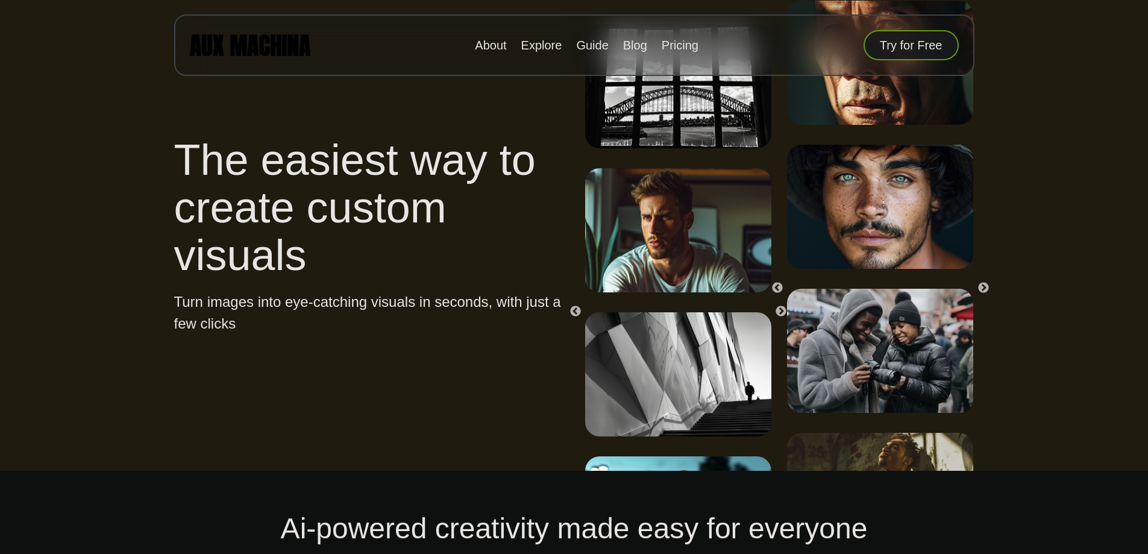
click at [930, 48] on button "Try for Free" at bounding box center [910, 45] width 95 height 30
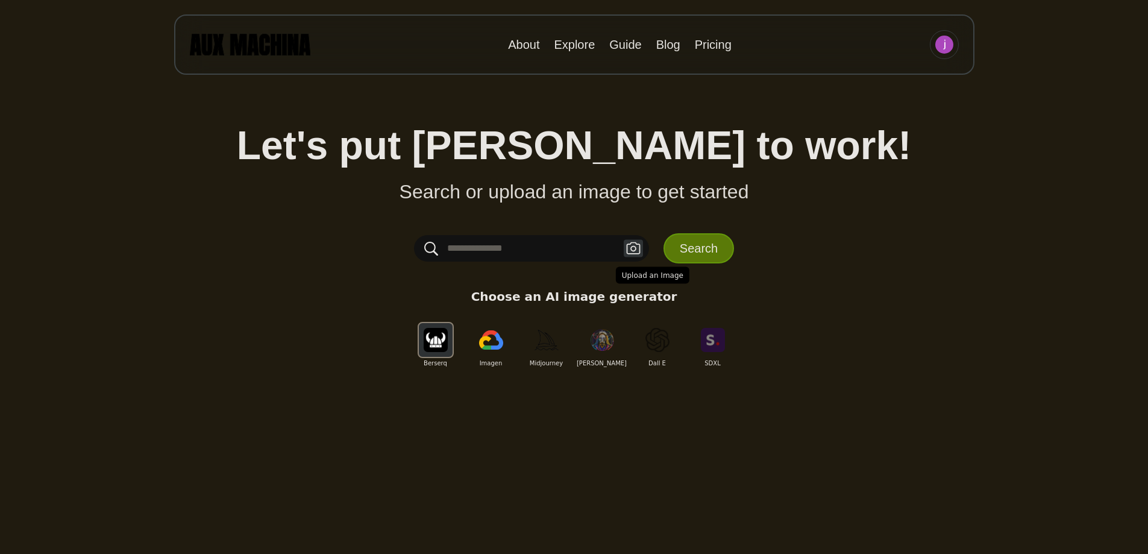
click at [631, 248] on icon "button" at bounding box center [633, 248] width 14 height 12
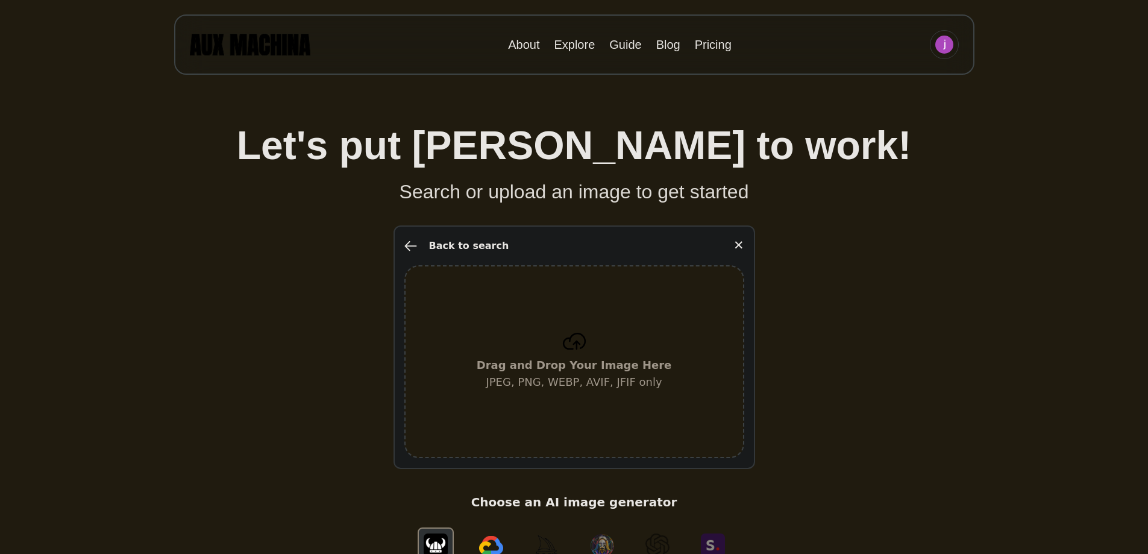
click at [607, 307] on div "Drag and Drop Your Image Here JPEG, PNG, WEBP, AVIF, JFIF only" at bounding box center [574, 361] width 340 height 193
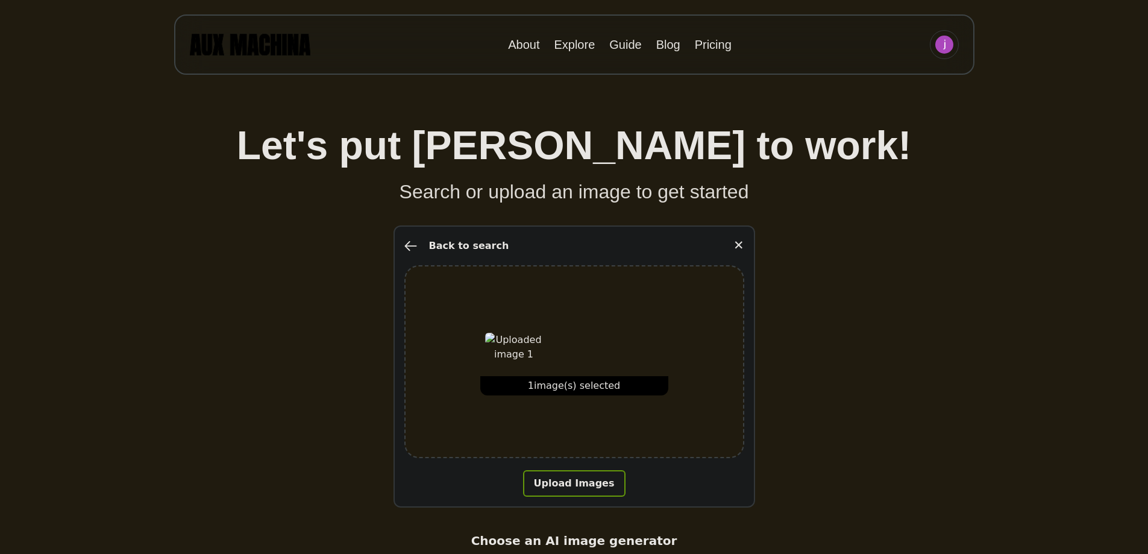
click at [578, 481] on button "Upload Images" at bounding box center [574, 483] width 102 height 27
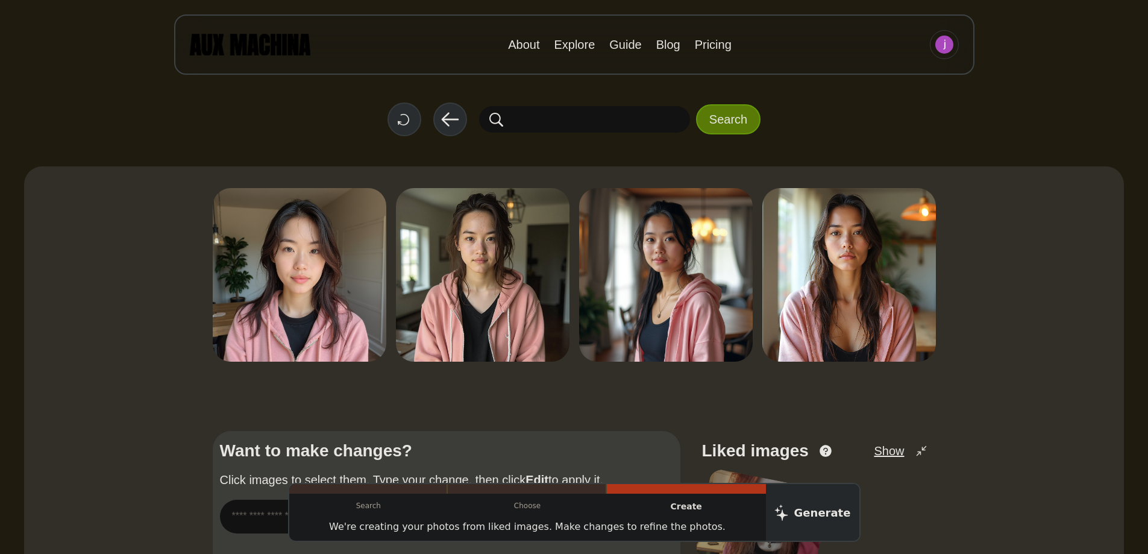
scroll to position [241, 0]
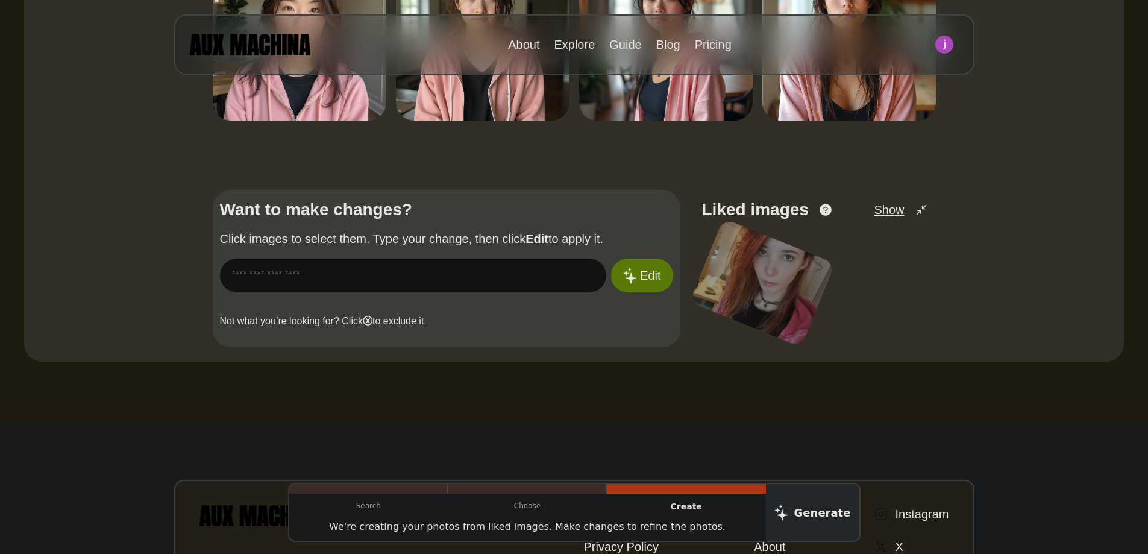
click at [392, 274] on input "text" at bounding box center [413, 275] width 387 height 34
click at [758, 275] on div at bounding box center [762, 282] width 138 height 115
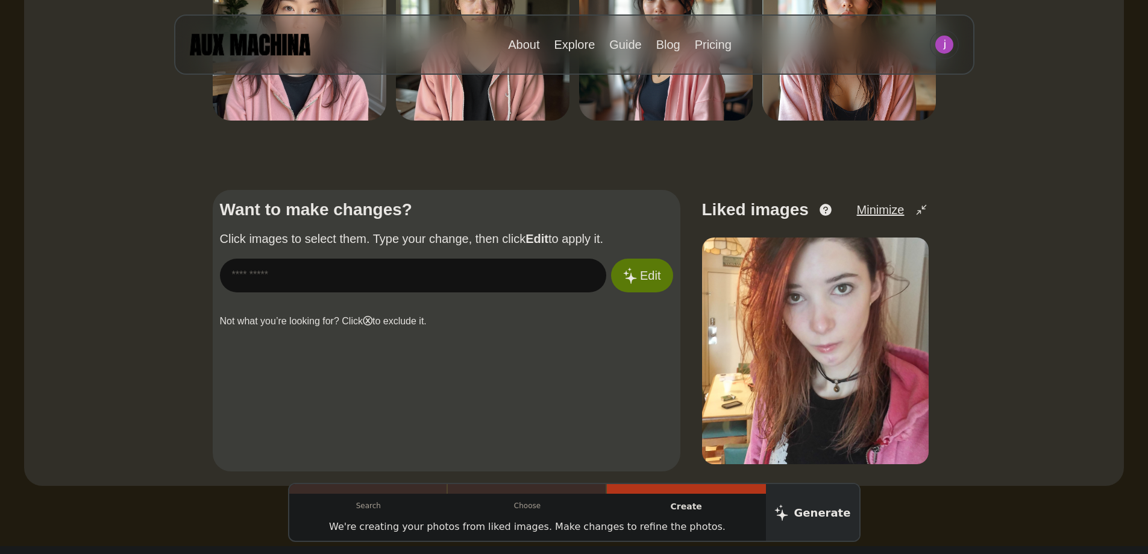
click at [402, 269] on input "text" at bounding box center [413, 275] width 387 height 34
click at [233, 274] on input "**********" at bounding box center [413, 275] width 387 height 34
type input "**********"
click at [631, 270] on icon at bounding box center [629, 275] width 14 height 17
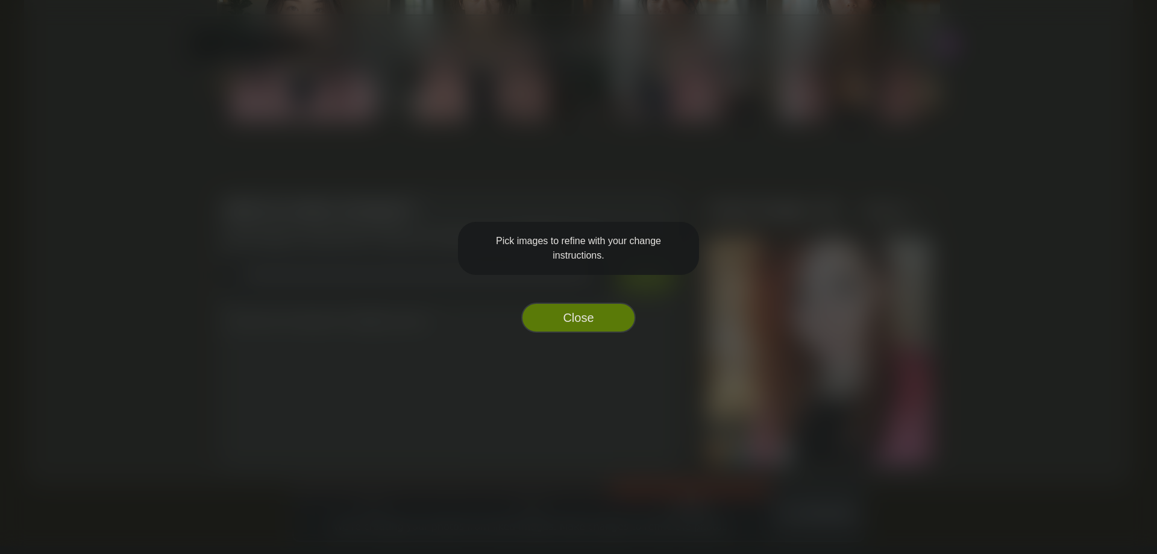
click at [586, 315] on button "Close" at bounding box center [578, 317] width 114 height 30
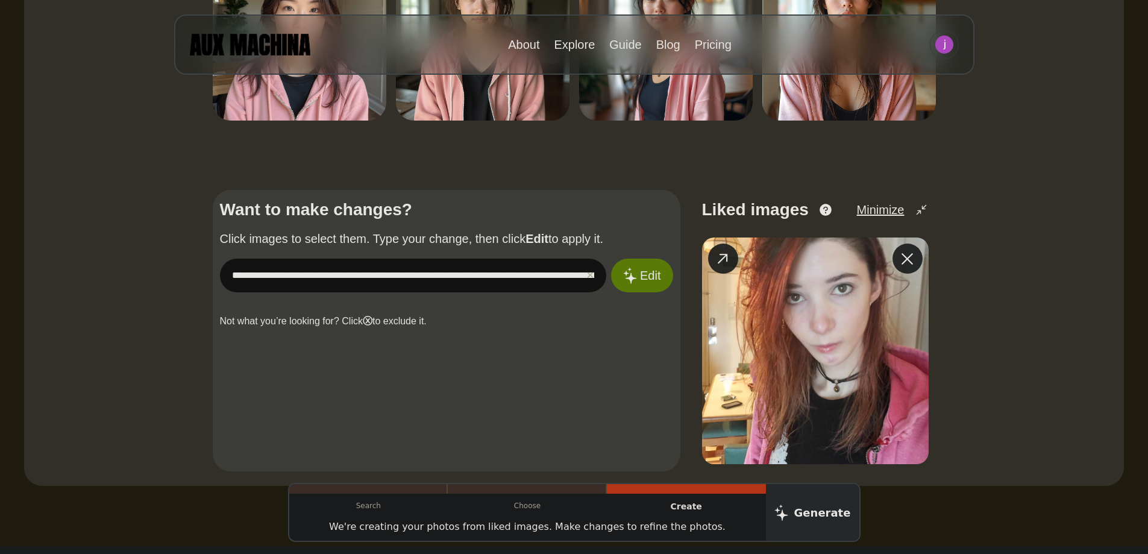
click at [778, 327] on img at bounding box center [815, 350] width 227 height 227
click at [745, 295] on img at bounding box center [815, 350] width 227 height 227
click at [652, 278] on button "Edit" at bounding box center [641, 276] width 65 height 36
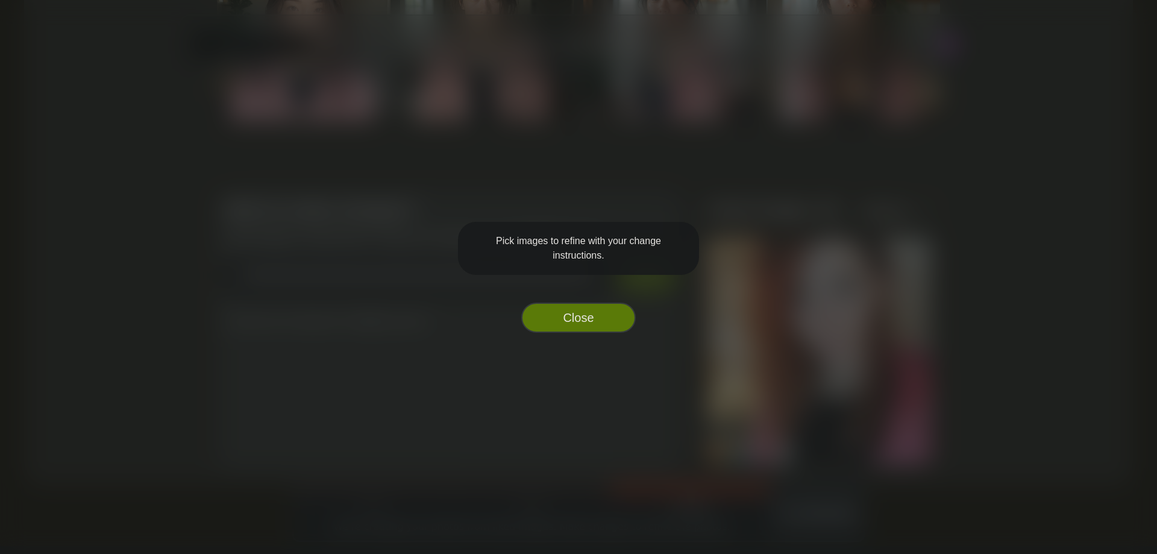
click at [614, 311] on button "Close" at bounding box center [578, 317] width 114 height 30
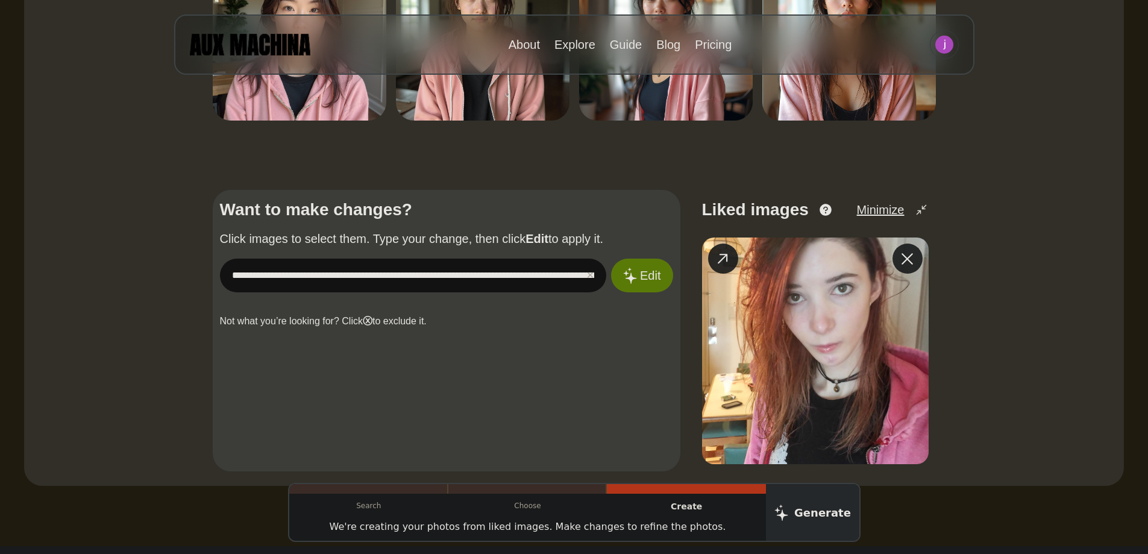
click at [734, 312] on img at bounding box center [815, 350] width 227 height 227
click at [663, 280] on button "Edit" at bounding box center [641, 276] width 65 height 36
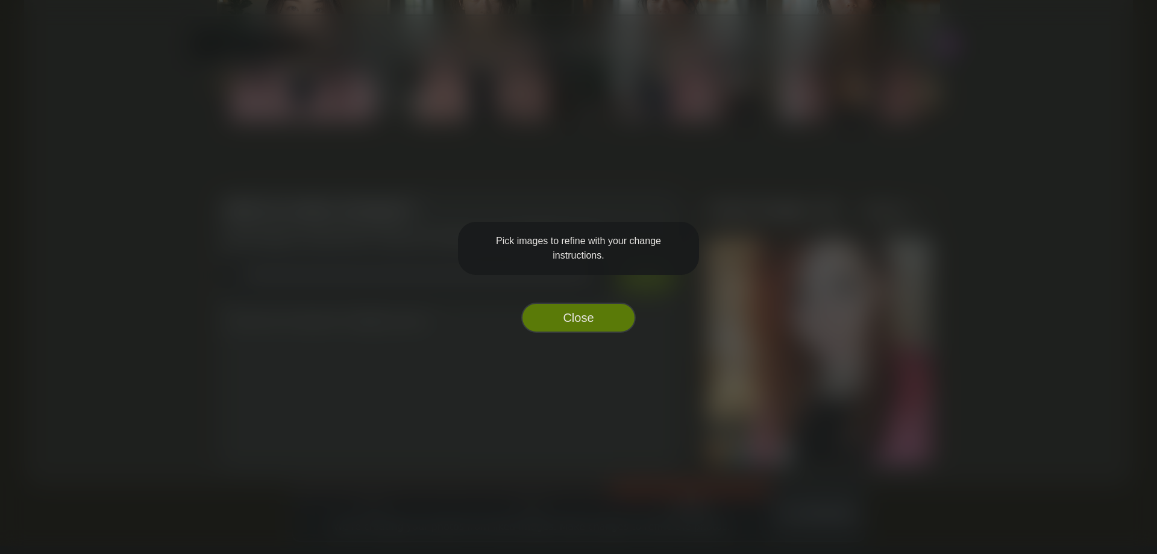
click at [601, 317] on button "Close" at bounding box center [578, 317] width 114 height 30
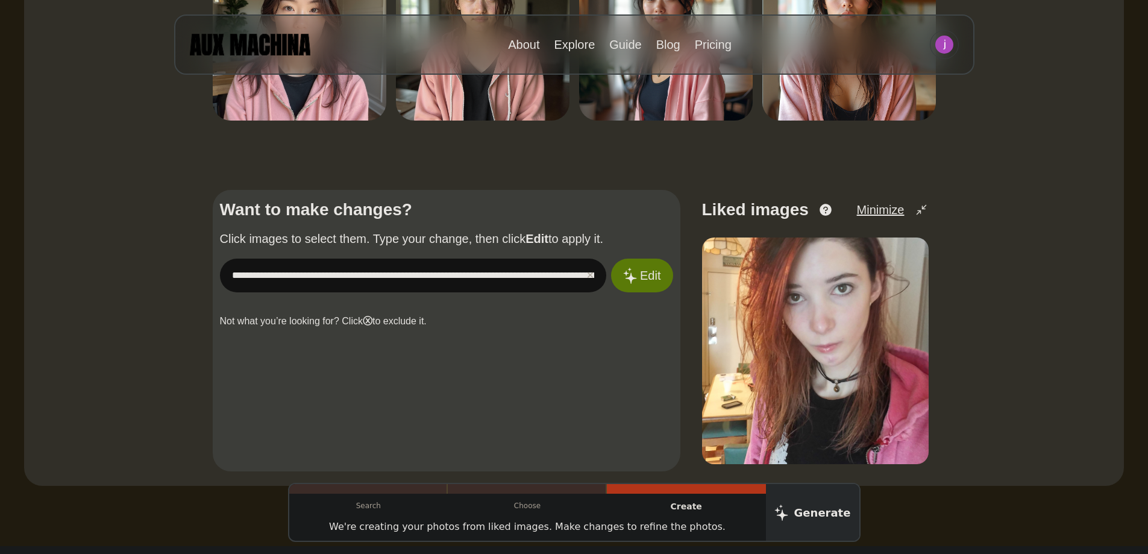
click at [310, 263] on input "**********" at bounding box center [413, 275] width 387 height 34
click at [806, 293] on img at bounding box center [815, 350] width 227 height 227
click at [777, 261] on img at bounding box center [815, 350] width 227 height 227
click at [727, 260] on icon at bounding box center [723, 259] width 10 height 10
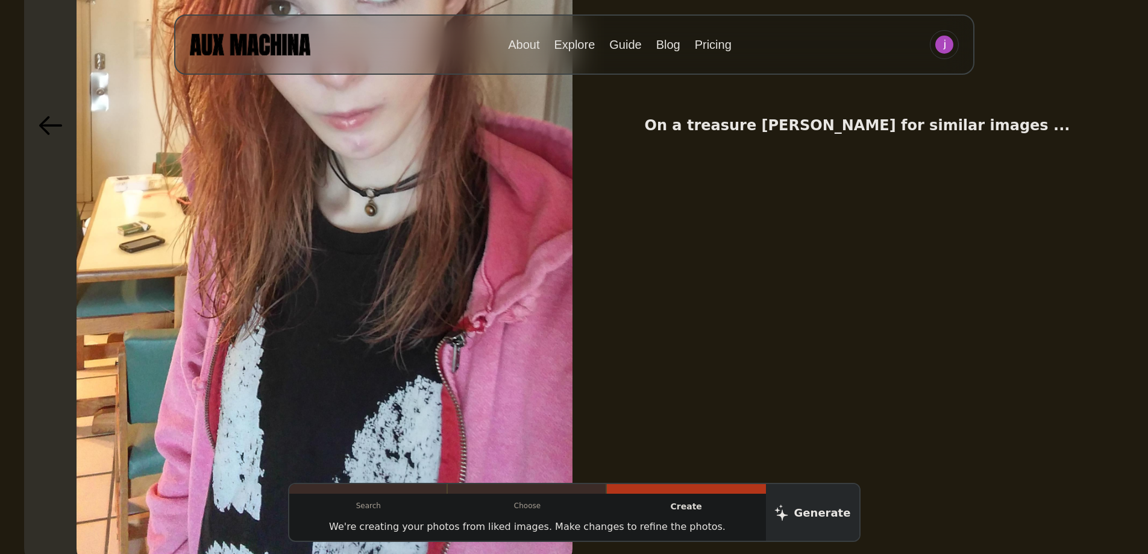
scroll to position [482, 0]
drag, startPoint x: 678, startPoint y: 169, endPoint x: 650, endPoint y: 173, distance: 29.1
click at [650, 173] on div "On a treasure [PERSON_NAME] for similar images ..." at bounding box center [856, 125] width 533 height 882
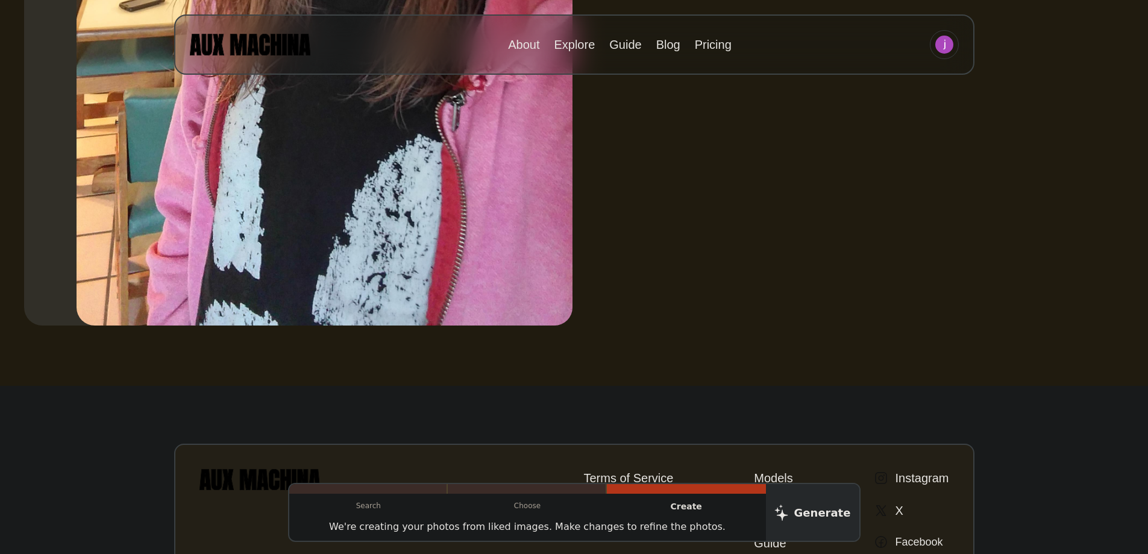
scroll to position [723, 0]
drag, startPoint x: 650, startPoint y: 527, endPoint x: 664, endPoint y: 525, distance: 14.5
click at [650, 527] on p "We're creating your photos from liked images. Make changes to refine the photos." at bounding box center [527, 526] width 396 height 14
click at [674, 508] on p "Create" at bounding box center [686, 506] width 159 height 26
click at [669, 525] on p "We're creating your photos from liked images. Make changes to refine the photos." at bounding box center [527, 526] width 396 height 14
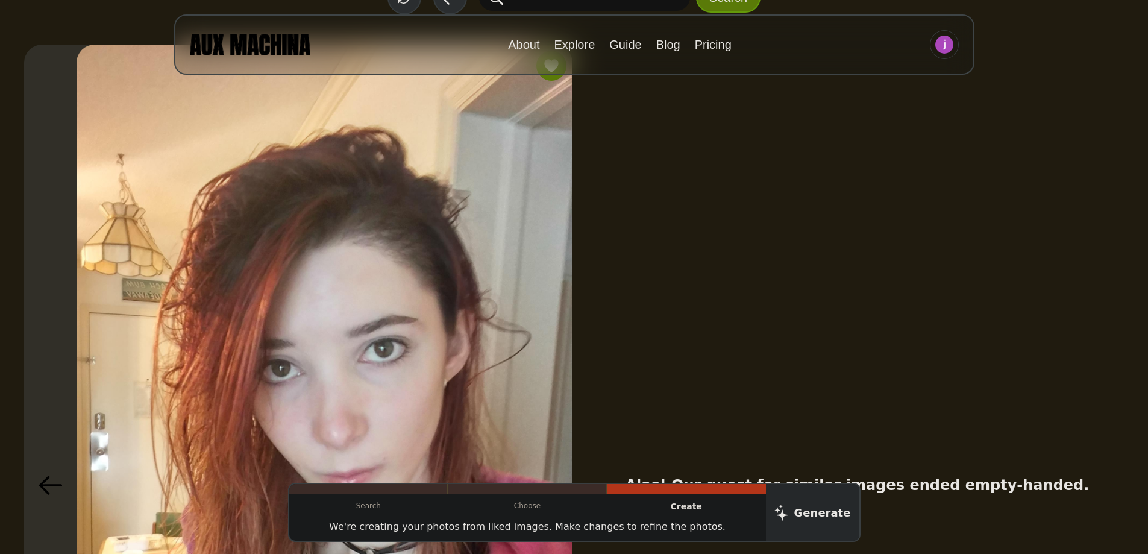
scroll to position [0, 0]
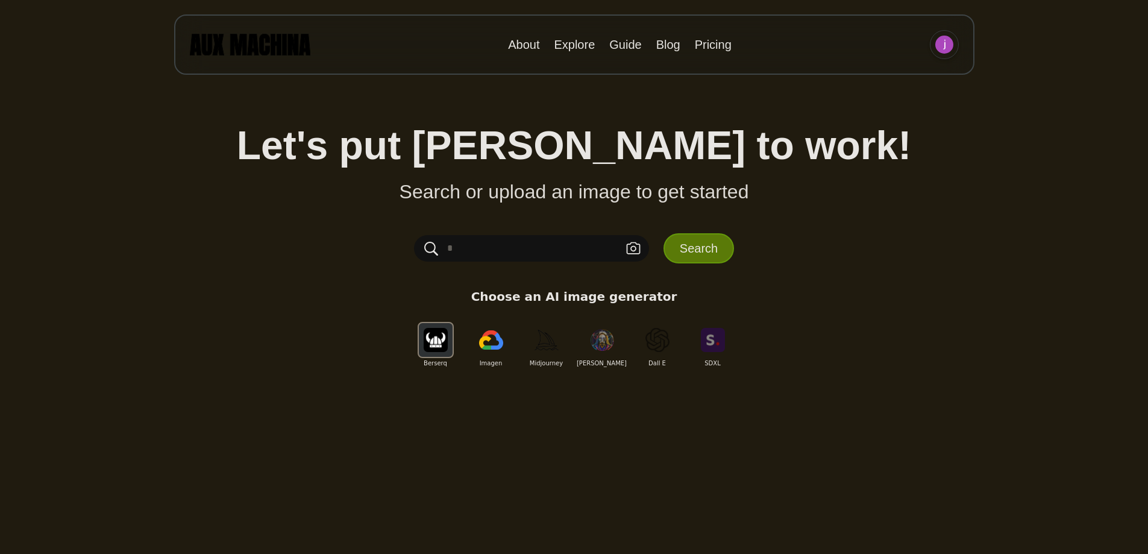
click at [945, 51] on img at bounding box center [944, 45] width 18 height 18
click at [895, 66] on li "Dashboard" at bounding box center [898, 72] width 121 height 27
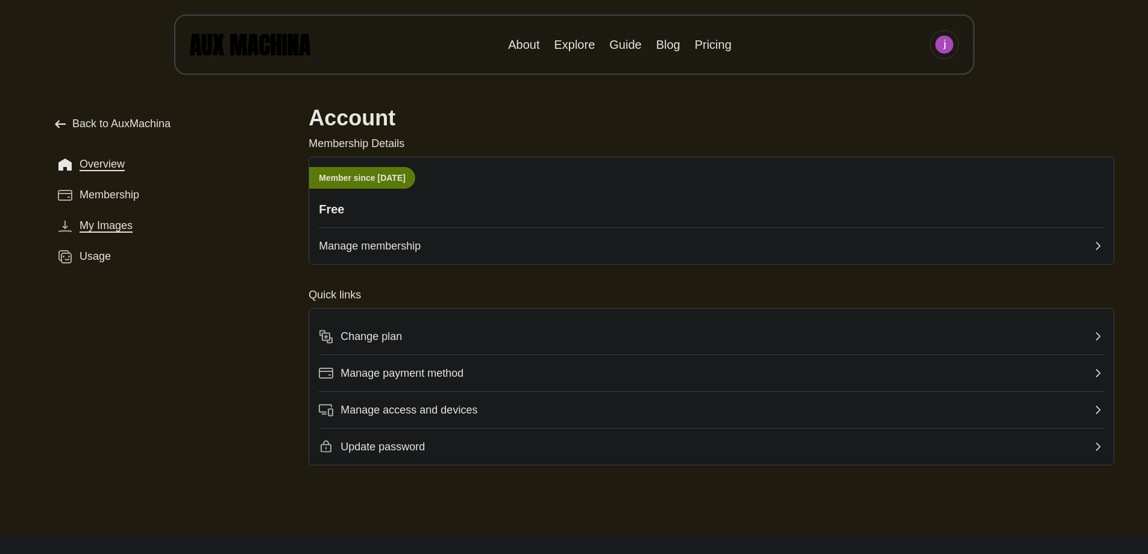
click at [108, 232] on span "My Images" at bounding box center [106, 226] width 53 height 16
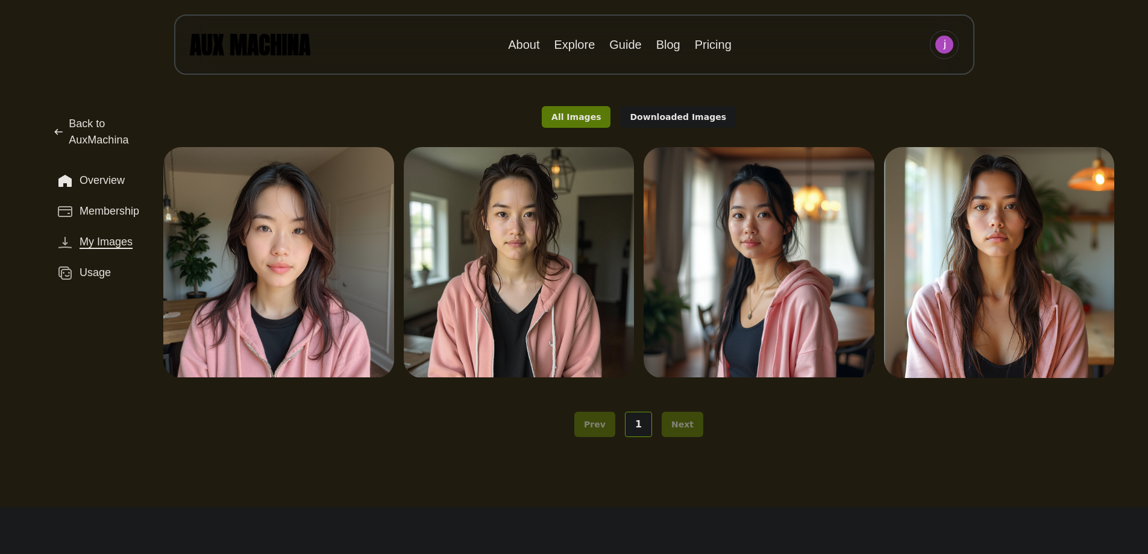
click at [106, 142] on span "Back to AuxMachina" at bounding box center [106, 132] width 75 height 33
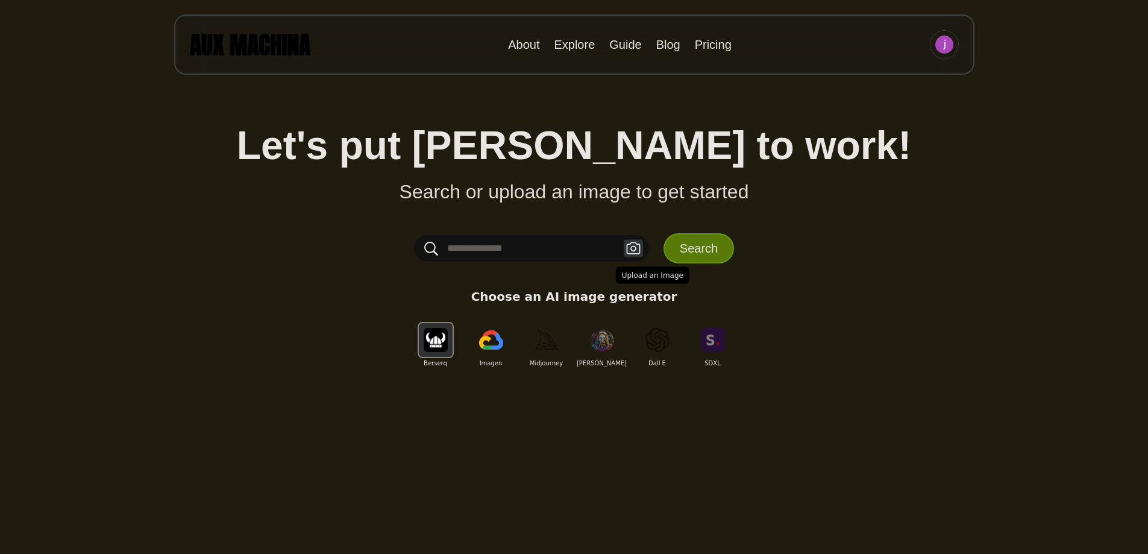
click at [636, 250] on icon "button" at bounding box center [633, 248] width 14 height 13
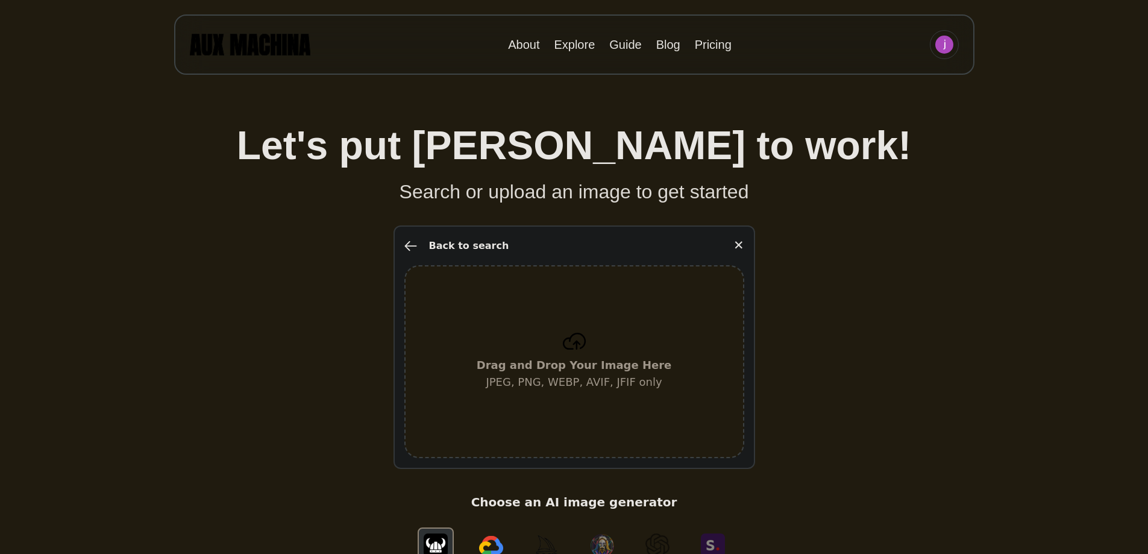
click at [613, 304] on div "Drag and Drop Your Image Here JPEG, PNG, WEBP, AVIF, JFIF only" at bounding box center [574, 361] width 340 height 193
click at [607, 404] on div "Drag and Drop Your Image Here JPEG, PNG, WEBP, AVIF, JFIF only" at bounding box center [574, 361] width 340 height 193
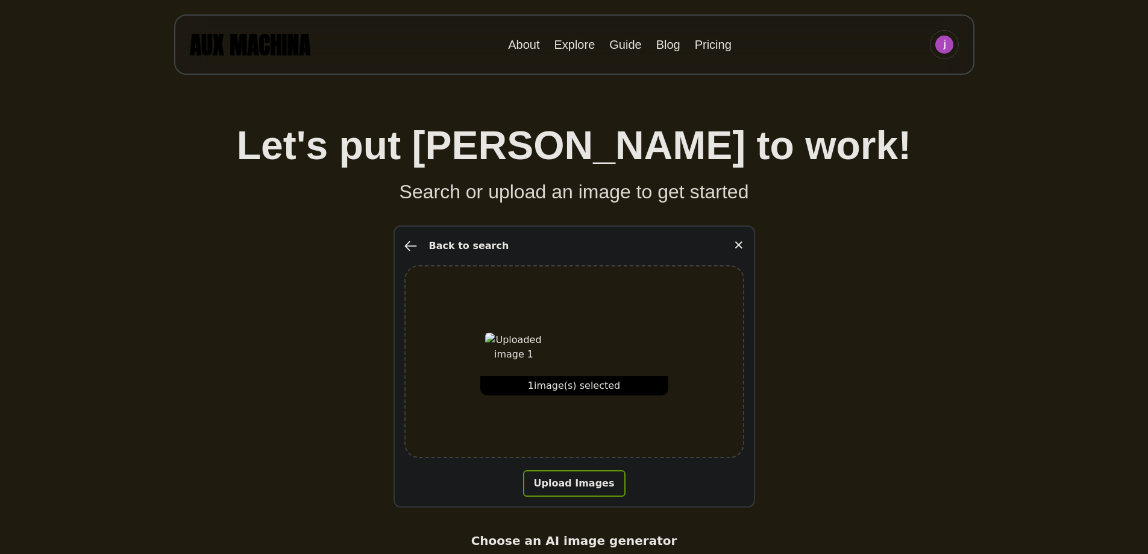
click at [586, 497] on div "Back to search ✕ 1 image(s) selected Upload Images" at bounding box center [574, 366] width 362 height 282
click at [586, 493] on button "Upload Images" at bounding box center [574, 483] width 102 height 27
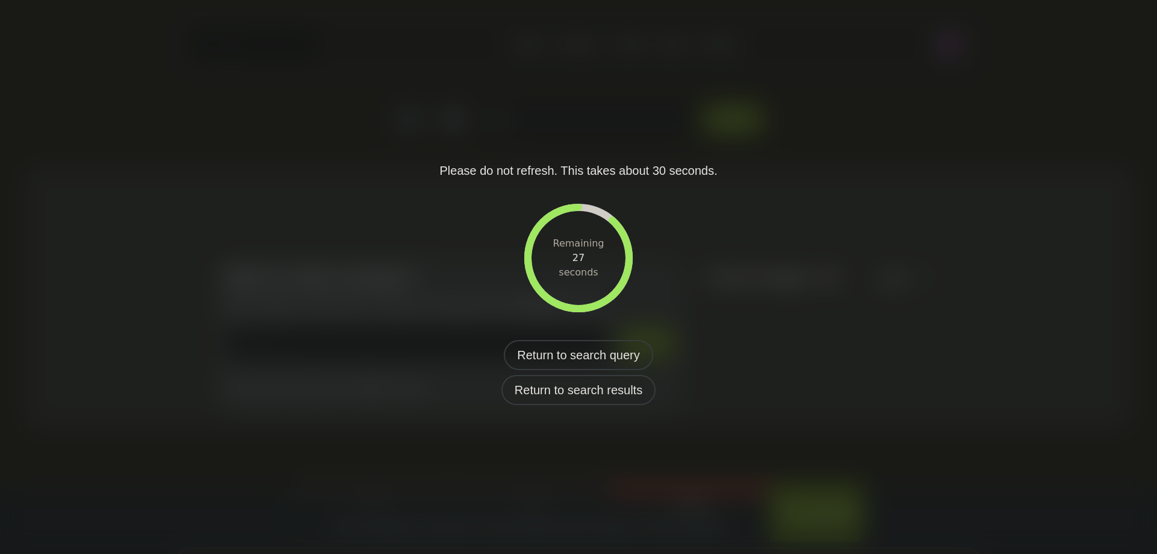
drag, startPoint x: 557, startPoint y: 221, endPoint x: 547, endPoint y: 206, distance: 17.7
click at [557, 220] on div "Remaining 27 seconds" at bounding box center [578, 258] width 108 height 108
click at [426, 139] on div "Please do not refresh. This takes about 30 seconds. Remaining 27 seconds Return…" at bounding box center [578, 277] width 1157 height 554
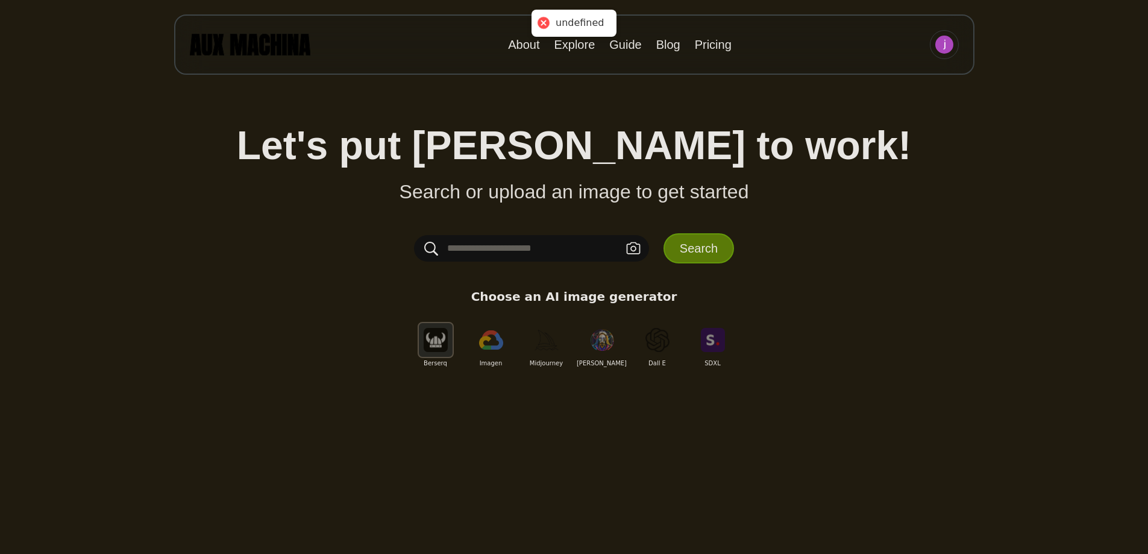
click at [571, 249] on input "text" at bounding box center [531, 248] width 235 height 27
paste input "**********"
type input "**********"
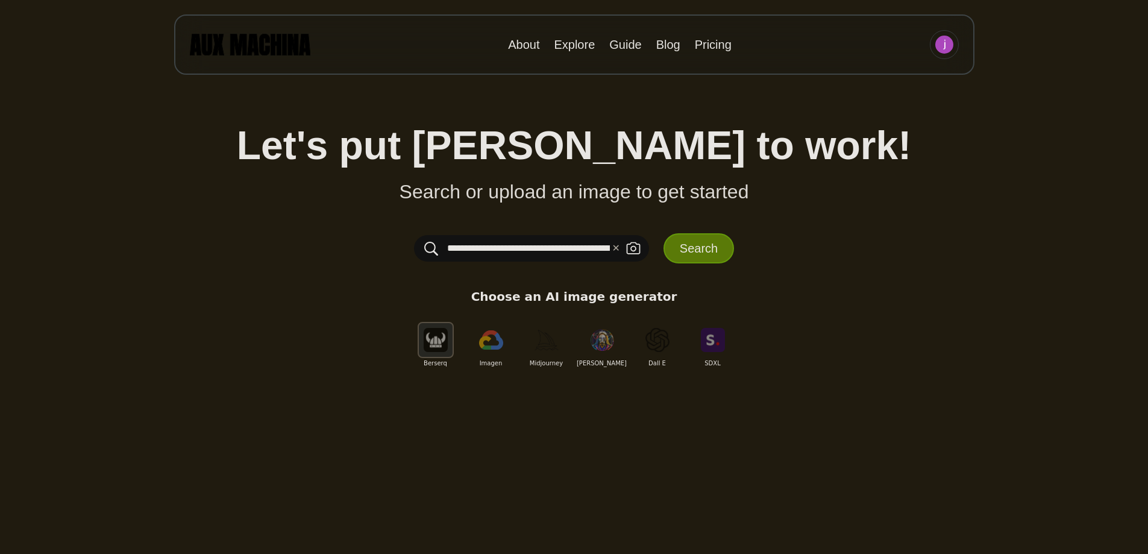
drag, startPoint x: 631, startPoint y: 249, endPoint x: 577, endPoint y: 248, distance: 53.6
click at [578, 248] on div "**********" at bounding box center [531, 248] width 235 height 27
click at [577, 248] on input "**********" at bounding box center [531, 248] width 235 height 27
type input "**********"
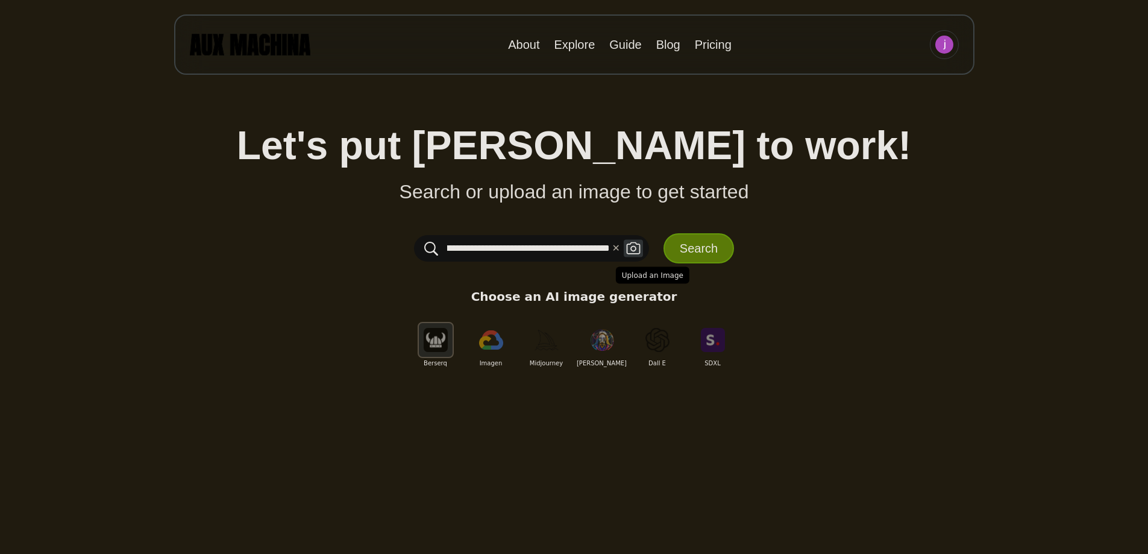
scroll to position [0, 0]
click at [627, 246] on icon "button" at bounding box center [633, 248] width 14 height 12
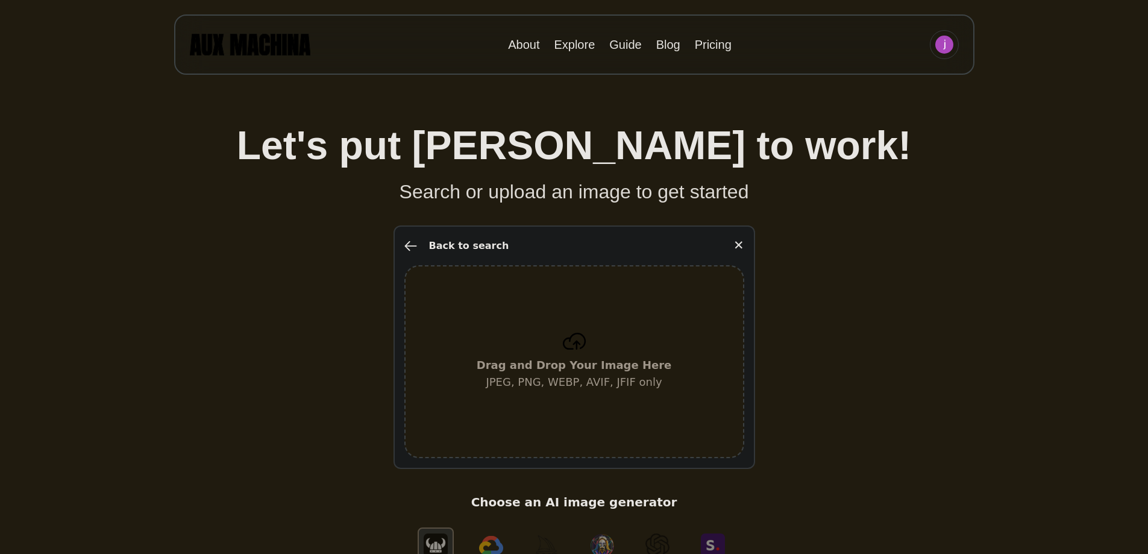
click at [565, 337] on icon at bounding box center [574, 341] width 24 height 17
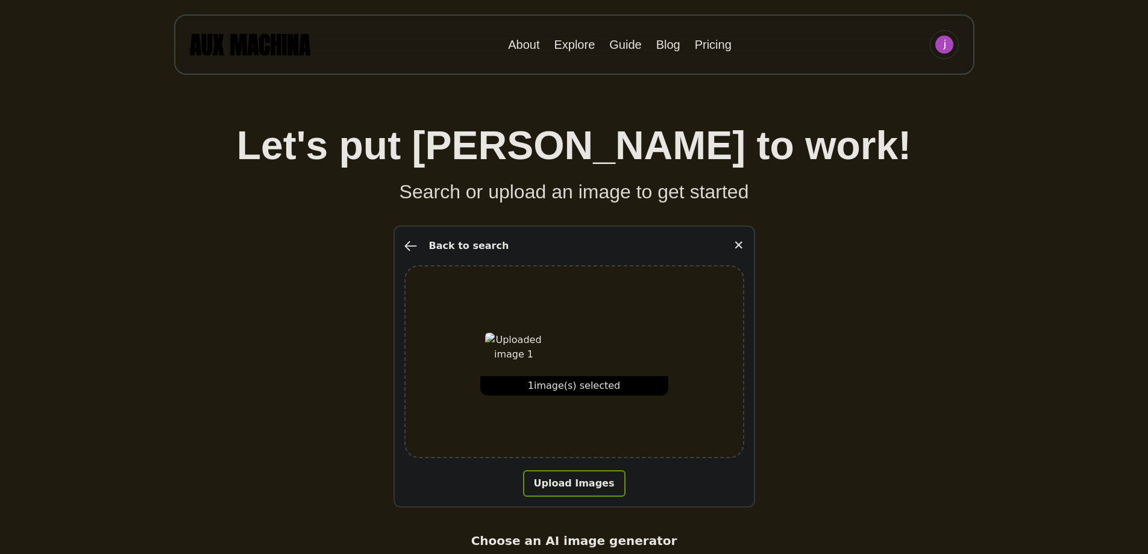
click at [577, 472] on button "Upload Images" at bounding box center [574, 483] width 102 height 27
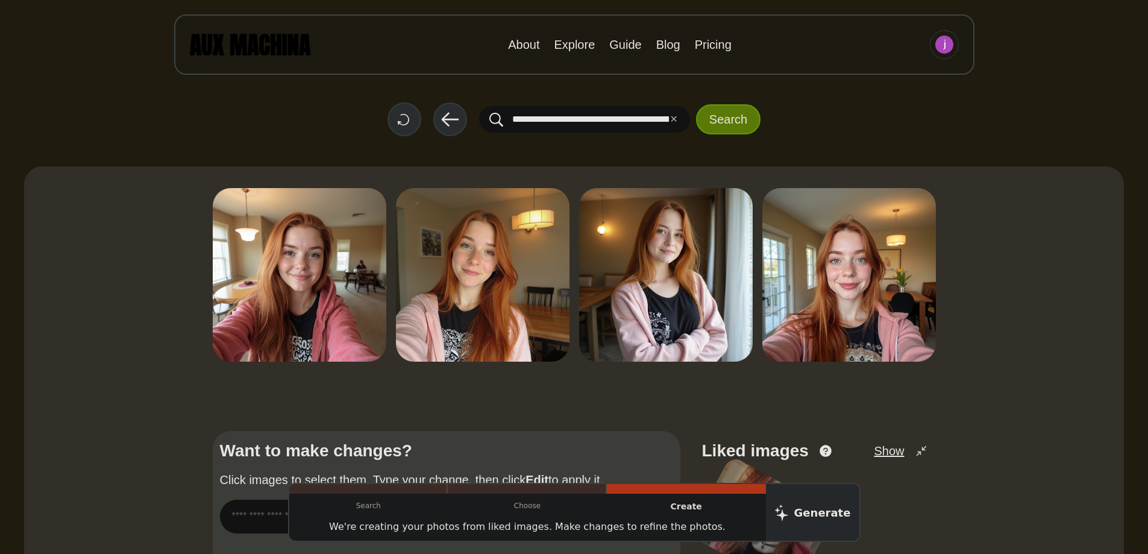
click at [643, 122] on input "**********" at bounding box center [584, 119] width 211 height 27
click at [560, 109] on input "**********" at bounding box center [584, 119] width 211 height 27
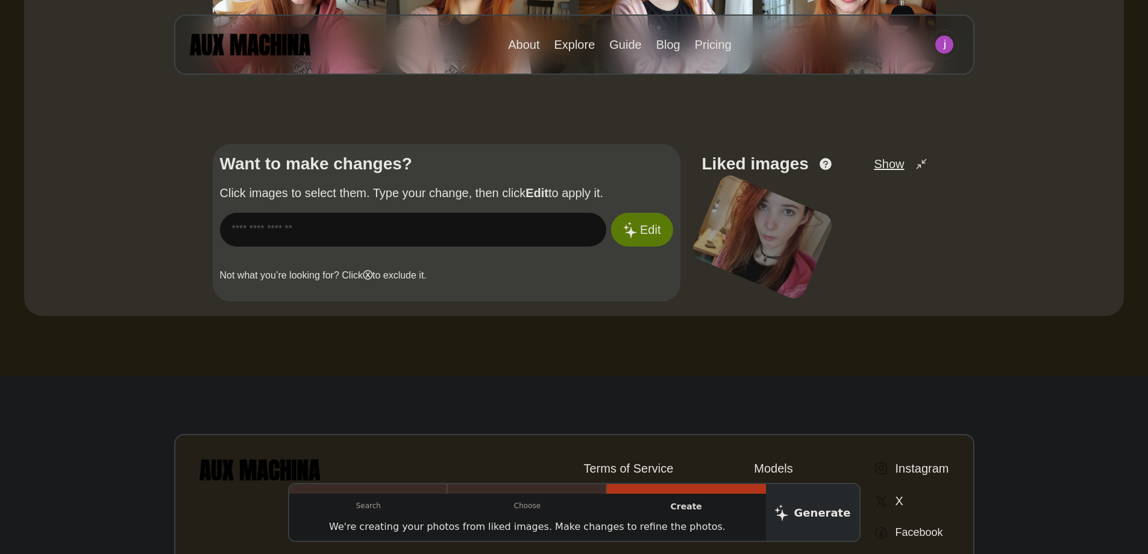
scroll to position [286, 0]
click at [396, 224] on input "text" at bounding box center [413, 230] width 387 height 34
paste input "**********"
type input "**********"
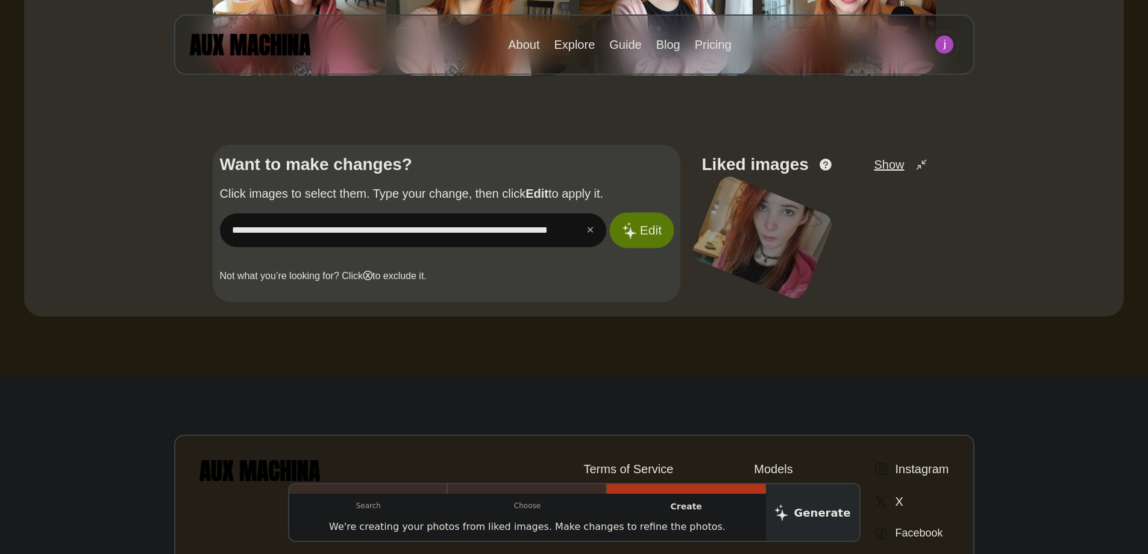
scroll to position [0, 0]
click at [612, 225] on form "**********" at bounding box center [446, 230] width 453 height 34
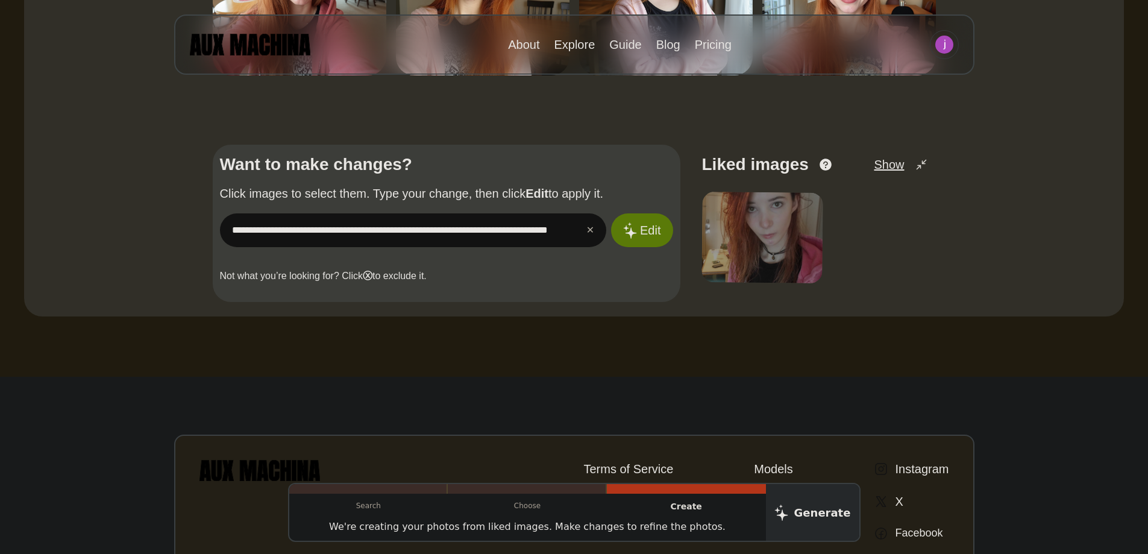
click at [734, 230] on div at bounding box center [762, 238] width 122 height 92
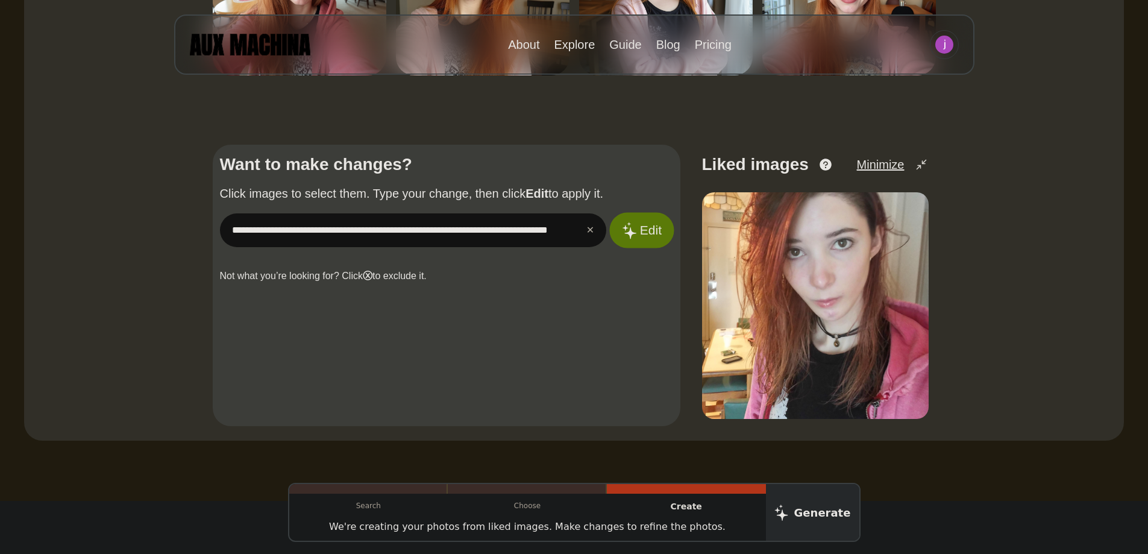
click at [644, 232] on button "Edit" at bounding box center [641, 231] width 65 height 36
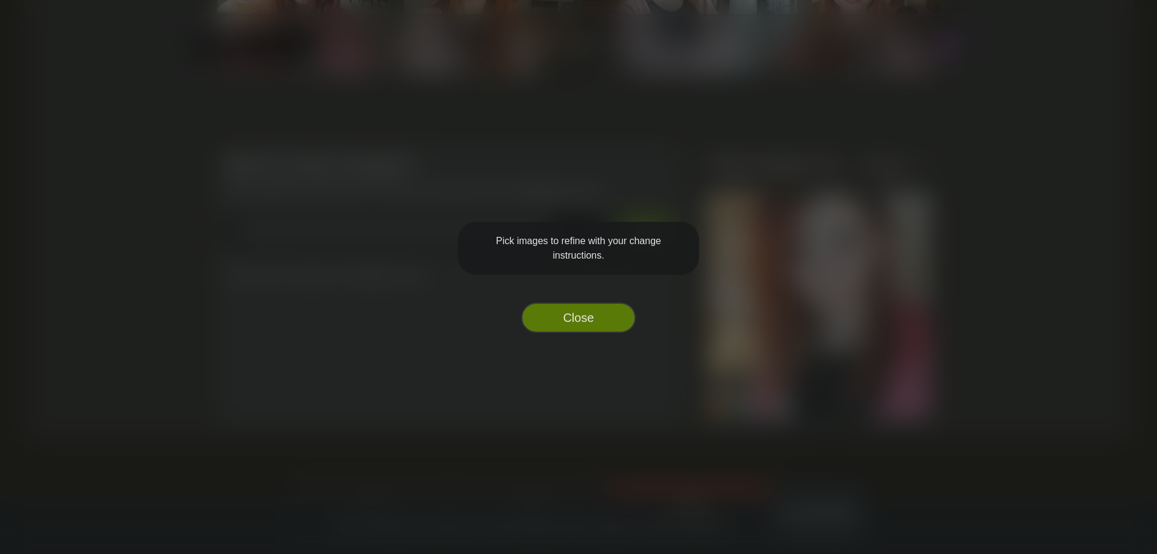
click at [615, 314] on button "Close" at bounding box center [578, 317] width 114 height 30
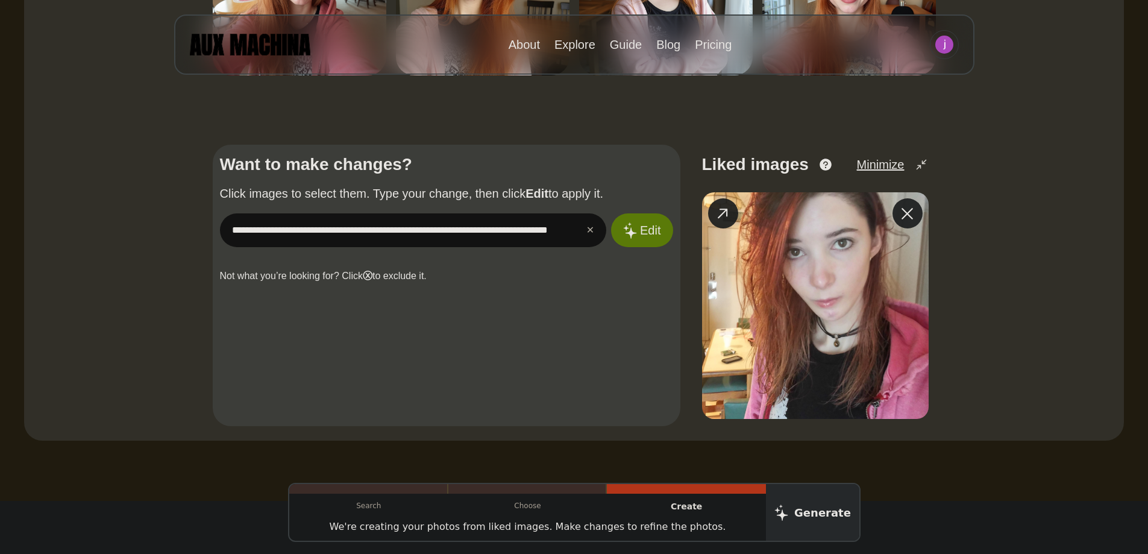
click at [769, 263] on img at bounding box center [815, 305] width 227 height 227
click at [425, 252] on div "**********" at bounding box center [446, 217] width 453 height 131
click at [441, 233] on input "**********" at bounding box center [413, 230] width 387 height 34
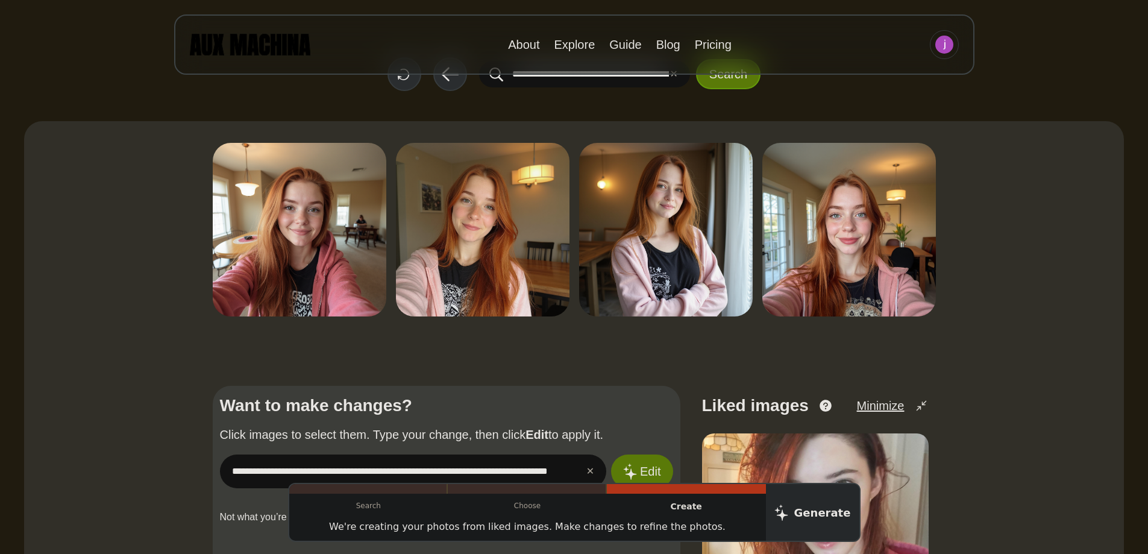
scroll to position [286, 0]
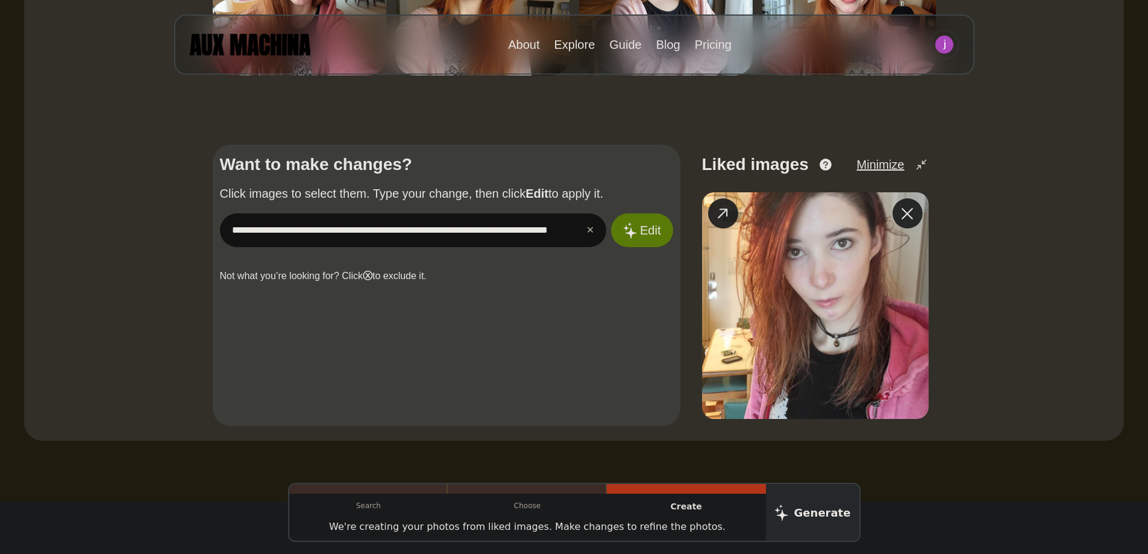
click at [739, 252] on img at bounding box center [815, 305] width 227 height 227
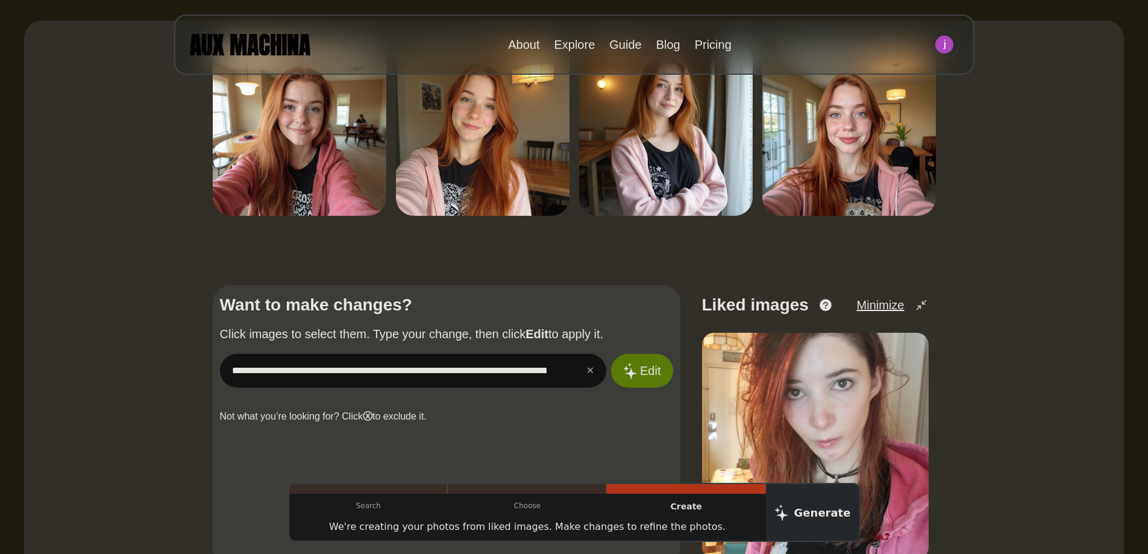
scroll to position [45, 0]
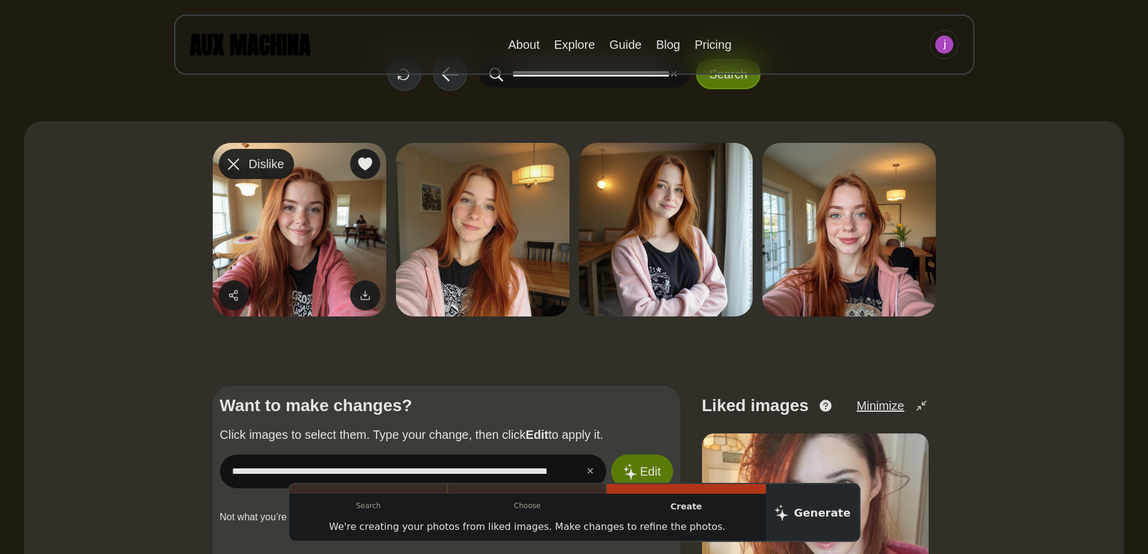
click at [233, 165] on icon at bounding box center [233, 163] width 11 height 11
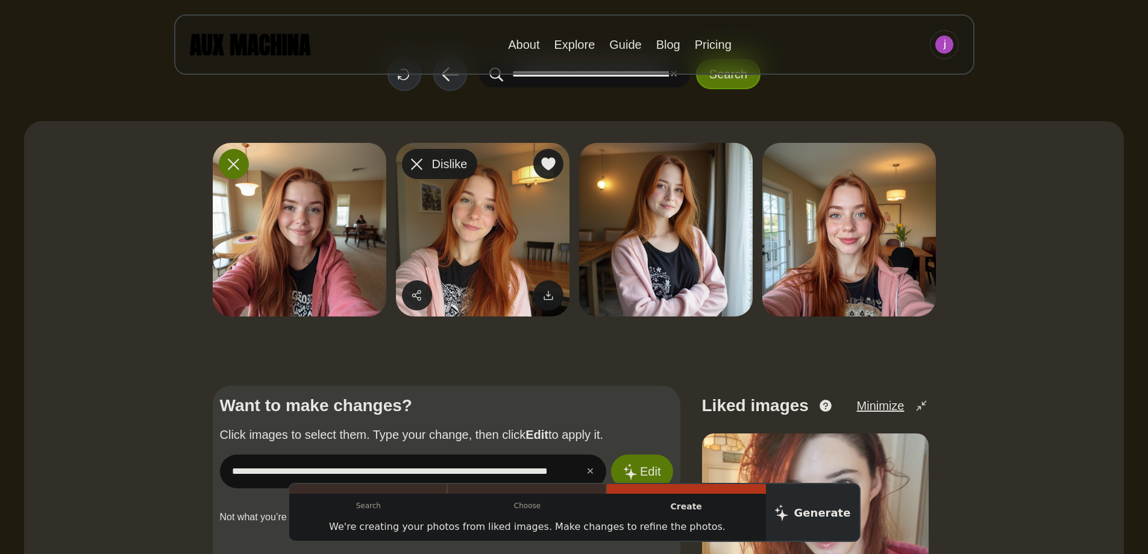
click at [419, 164] on icon at bounding box center [416, 163] width 11 height 11
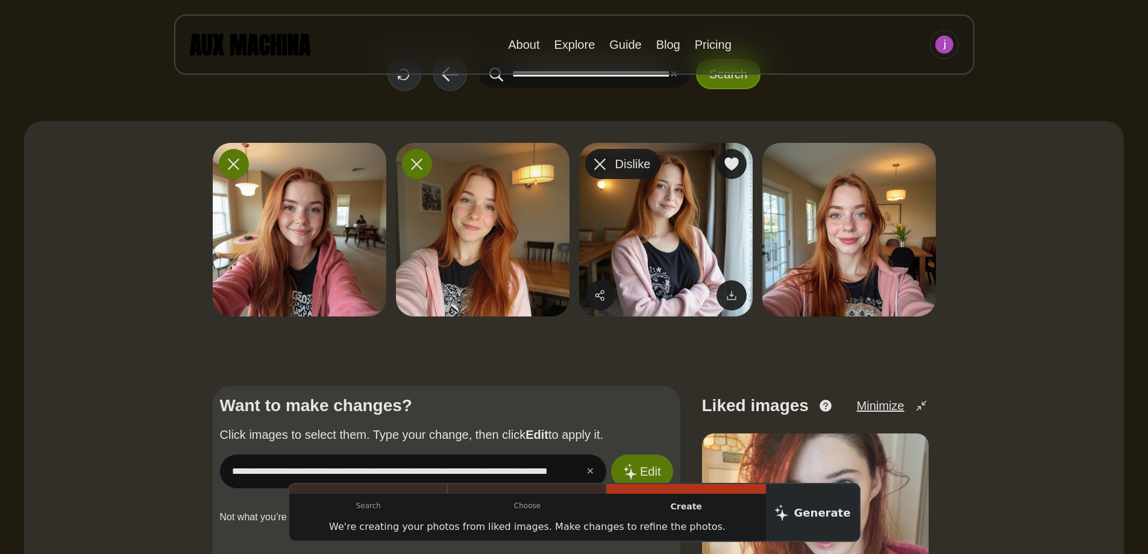
click at [610, 166] on button "Dislike" at bounding box center [622, 164] width 75 height 30
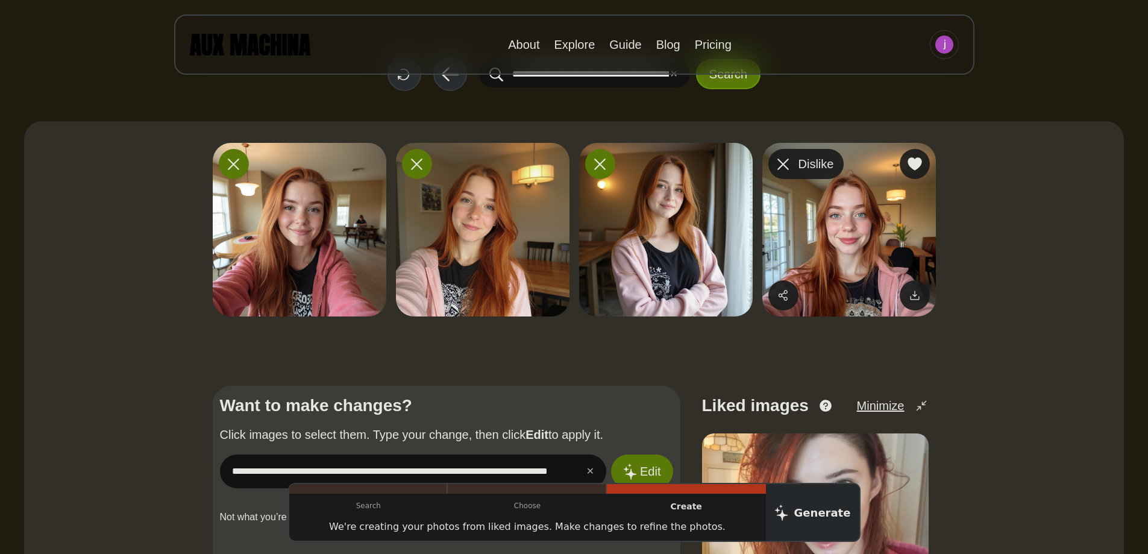
click at [788, 171] on div at bounding box center [783, 164] width 18 height 18
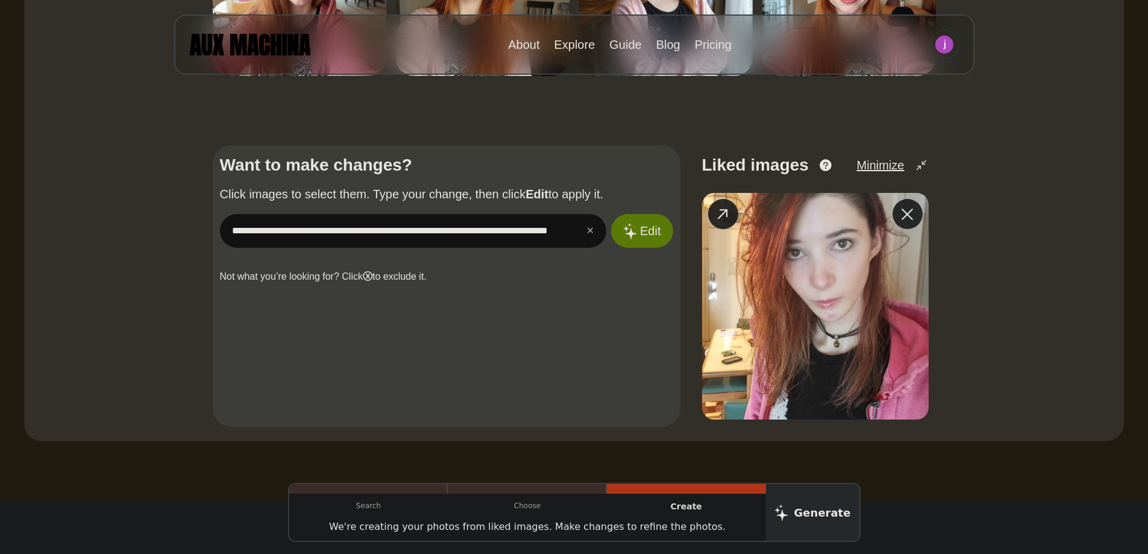
scroll to position [286, 0]
click at [747, 232] on img at bounding box center [815, 305] width 227 height 227
click at [654, 242] on button "Edit" at bounding box center [641, 231] width 65 height 36
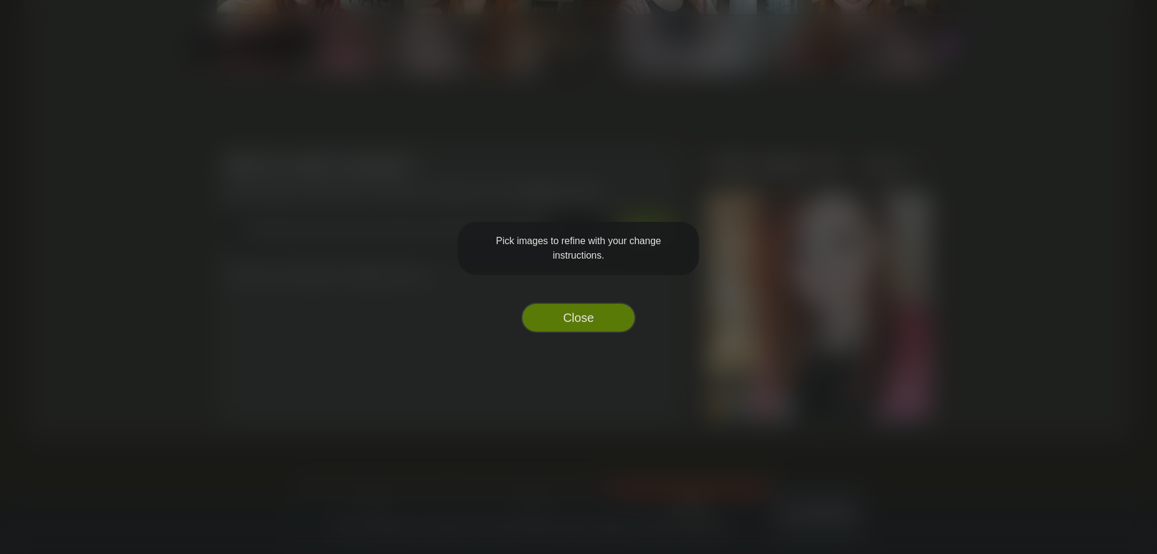
click at [609, 302] on div "Pick images to refine with your change instructions. Close" at bounding box center [578, 277] width 241 height 111
click at [606, 313] on button "Close" at bounding box center [578, 317] width 114 height 30
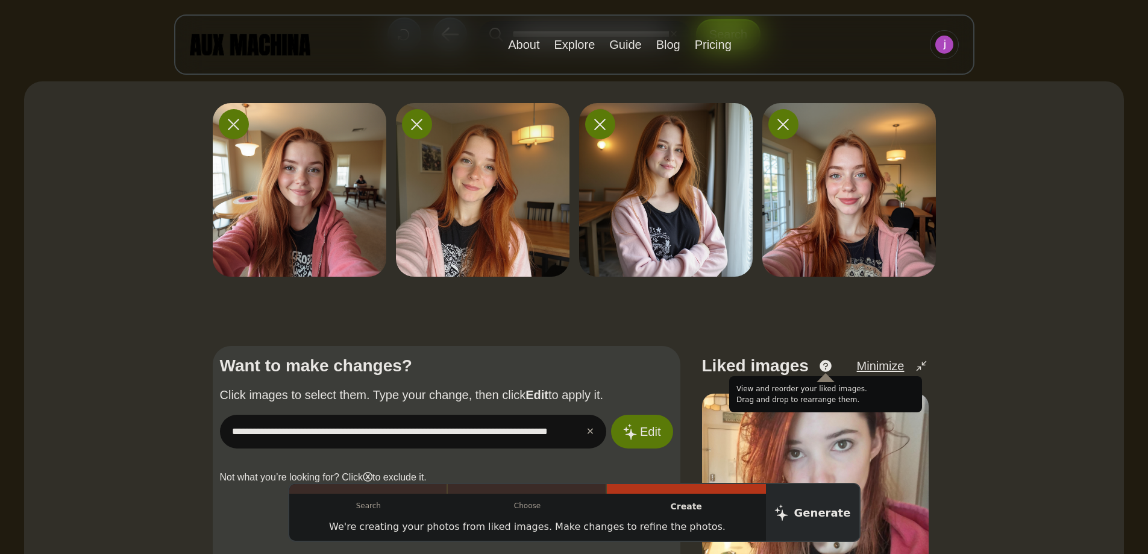
scroll to position [0, 0]
